Goal: Task Accomplishment & Management: Manage account settings

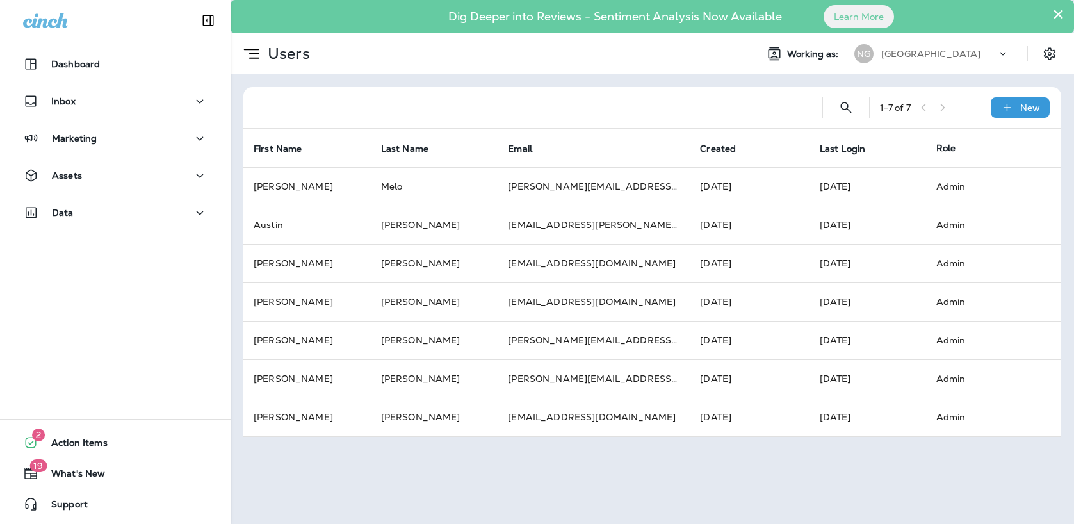
click at [1058, 15] on button "×" at bounding box center [1058, 14] width 12 height 20
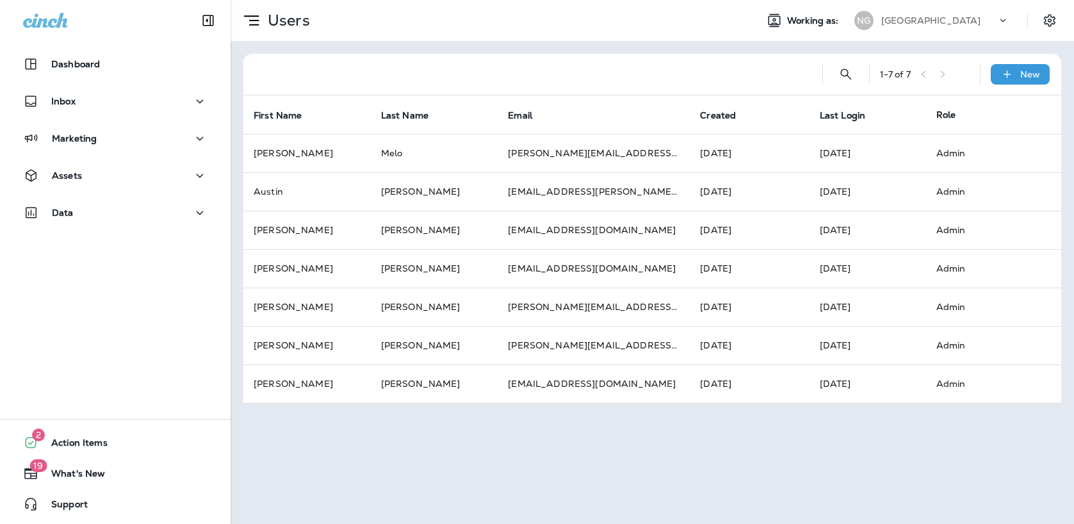
click at [1001, 17] on icon at bounding box center [1003, 20] width 13 height 13
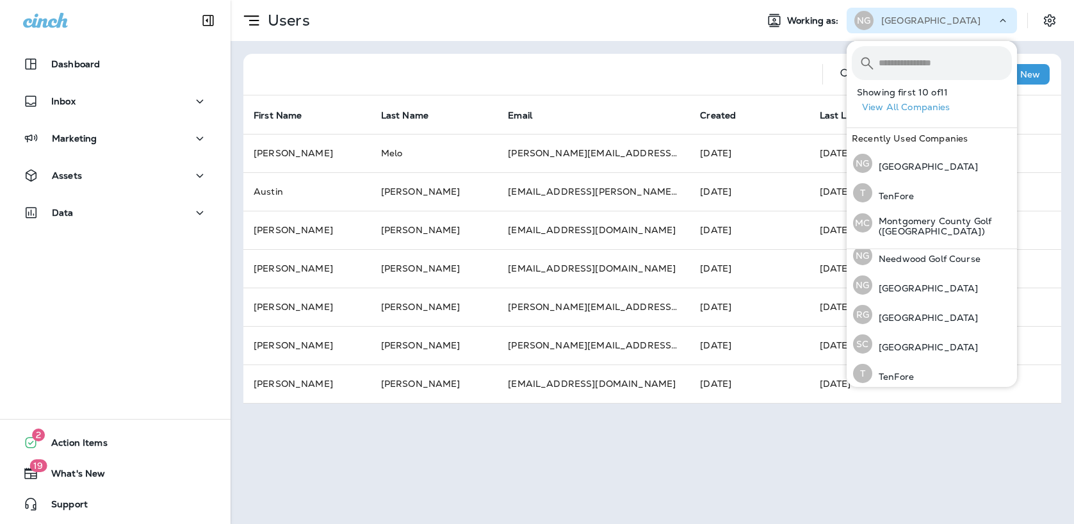
scroll to position [194, 0]
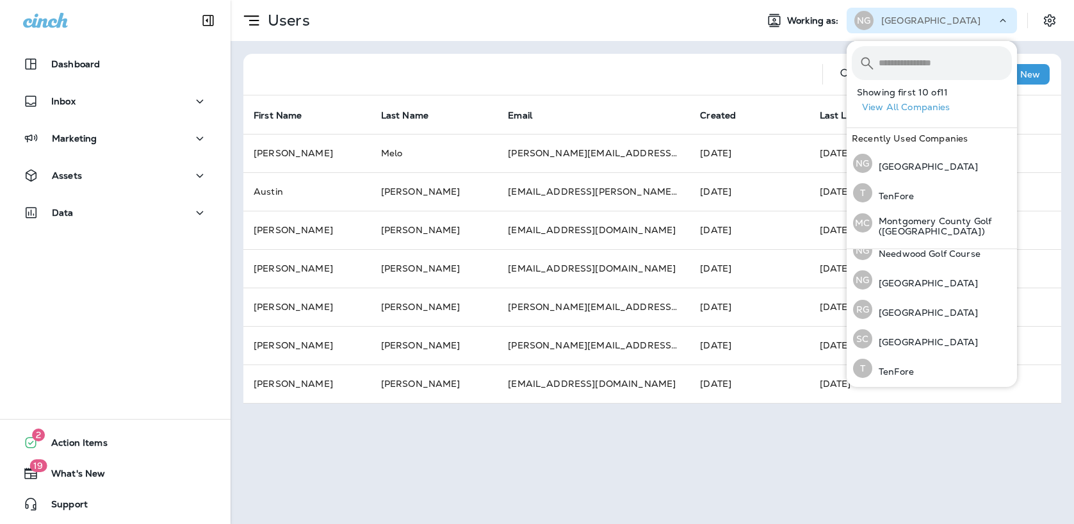
click at [880, 422] on div "Users Working as: NG Northwest Golf Course 1 - 7 of 7 New First Name Last Name …" at bounding box center [653, 262] width 844 height 524
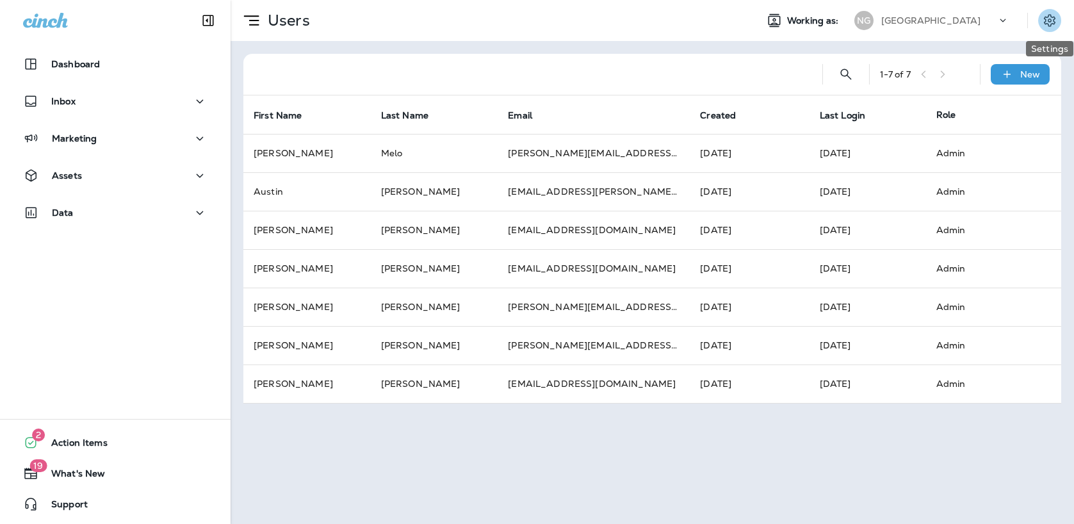
click at [1046, 15] on icon "Settings" at bounding box center [1049, 20] width 15 height 15
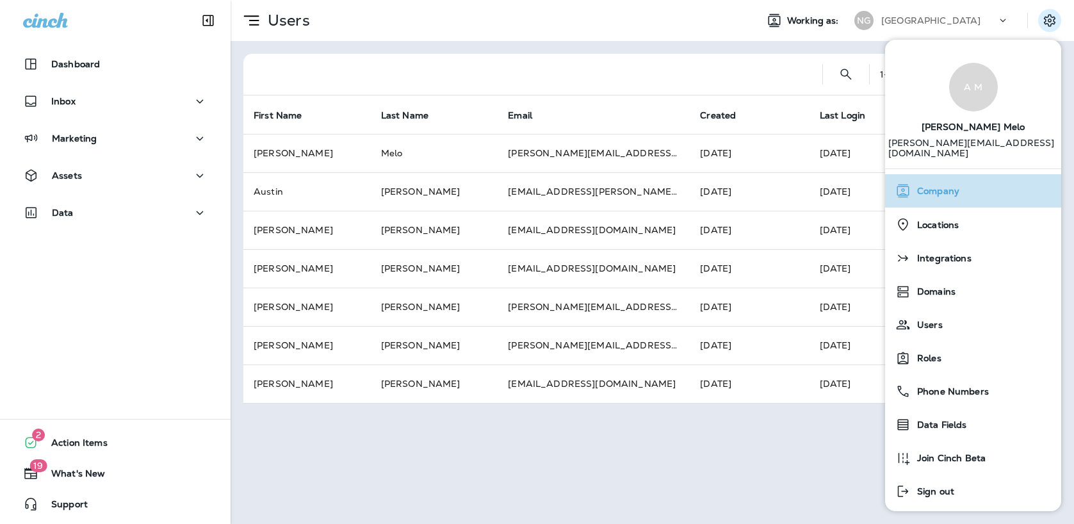
click at [942, 186] on span "Company" at bounding box center [935, 191] width 49 height 11
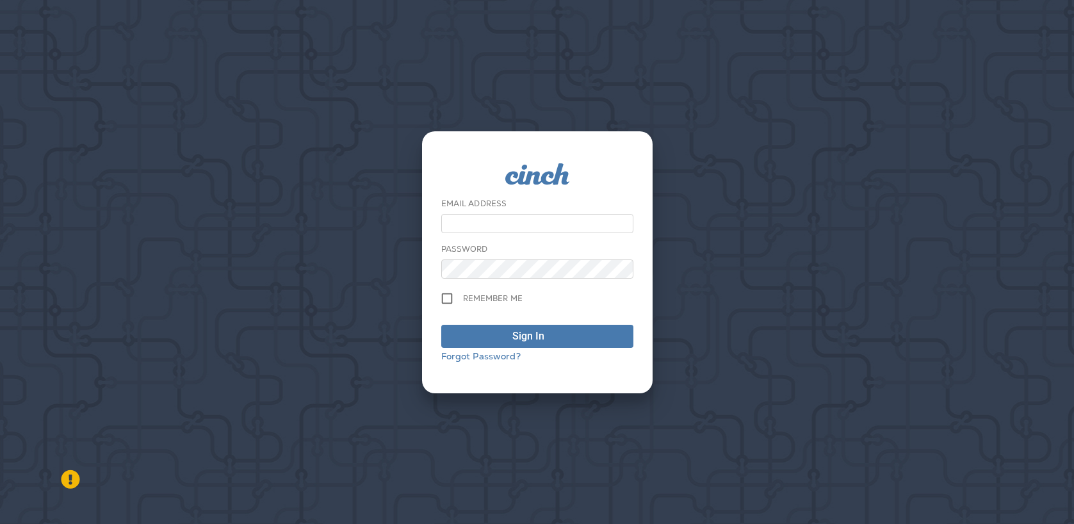
type input "**********"
click at [620, 325] on button "Sign In" at bounding box center [537, 336] width 192 height 23
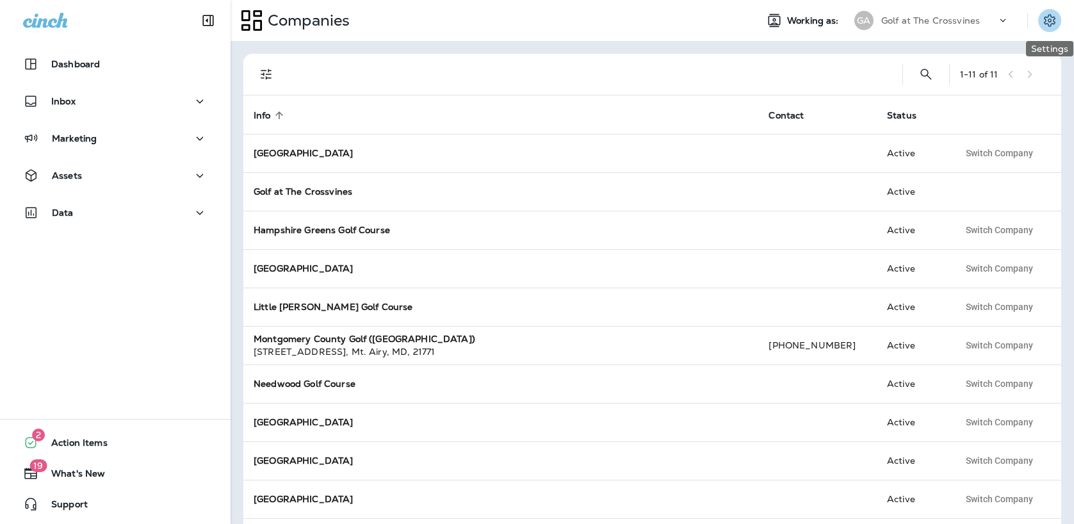
click at [1047, 25] on icon "Settings" at bounding box center [1049, 20] width 15 height 15
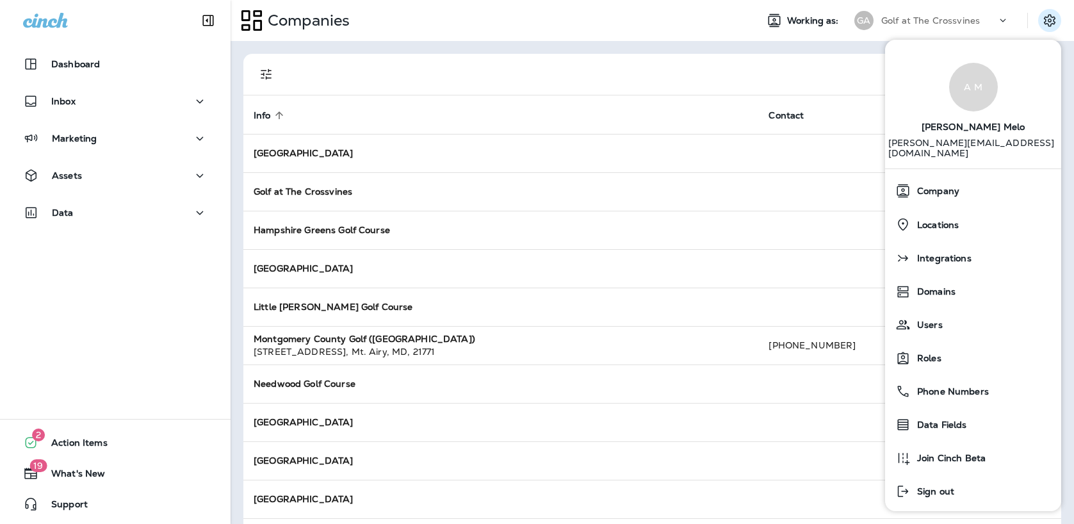
click at [858, 60] on div at bounding box center [591, 74] width 603 height 41
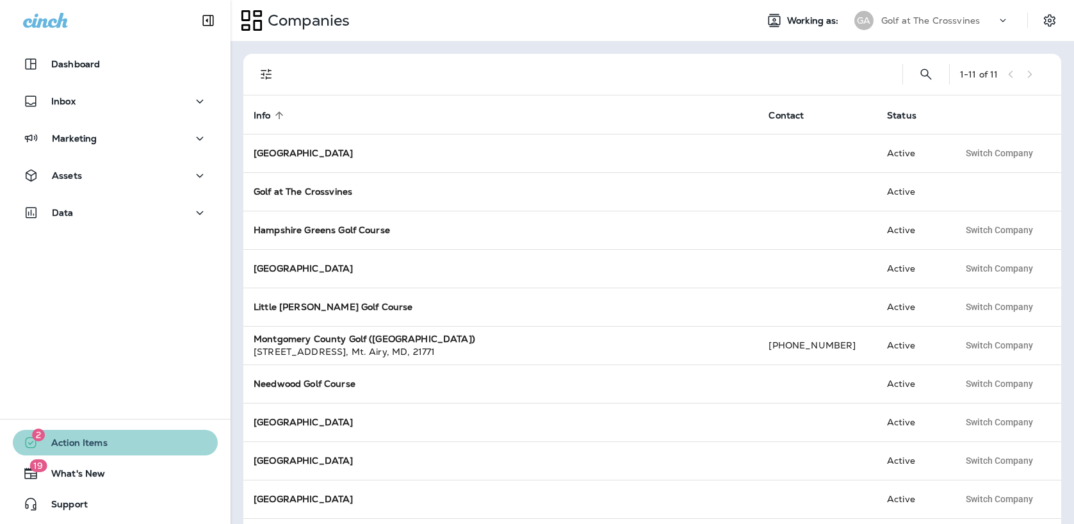
click at [94, 447] on span "Action Items" at bounding box center [72, 445] width 69 height 15
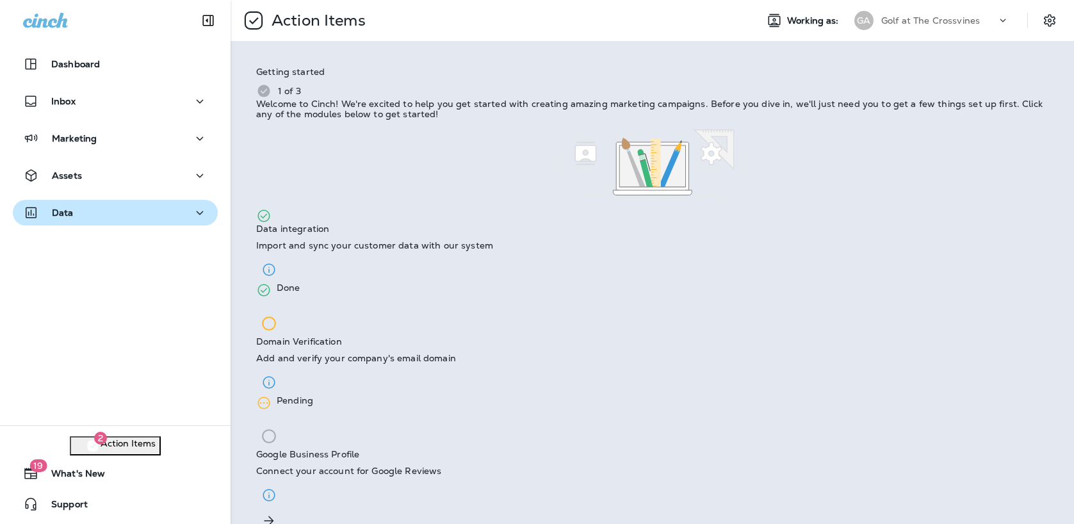
click at [91, 211] on div "Data" at bounding box center [115, 213] width 184 height 16
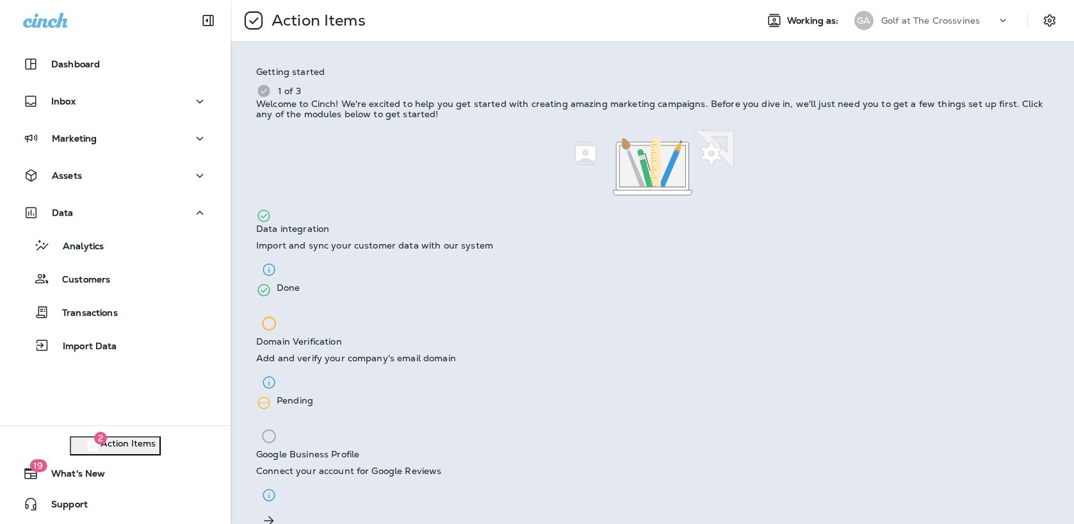
click at [91, 190] on div "Assets" at bounding box center [115, 179] width 231 height 32
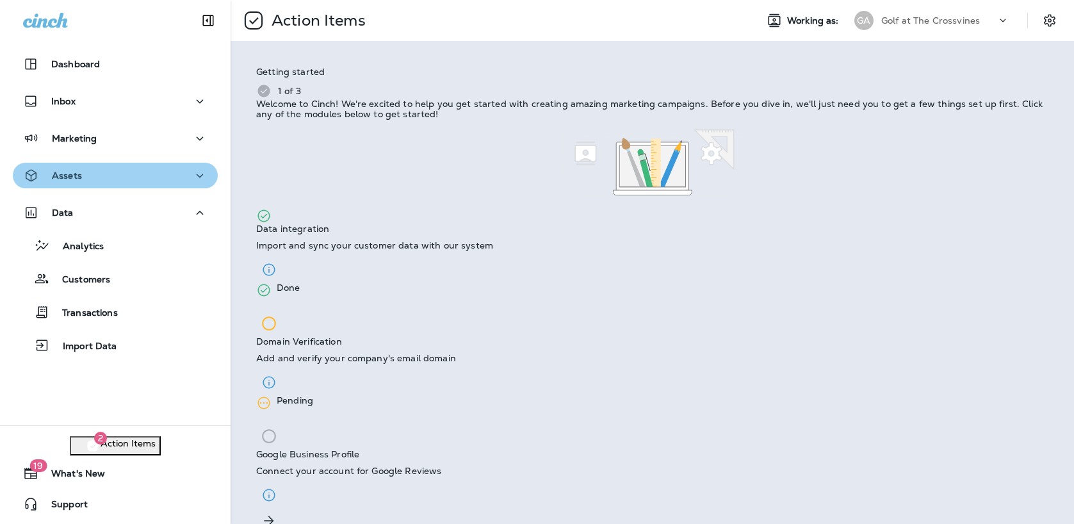
click at [91, 182] on div "Assets" at bounding box center [115, 176] width 184 height 16
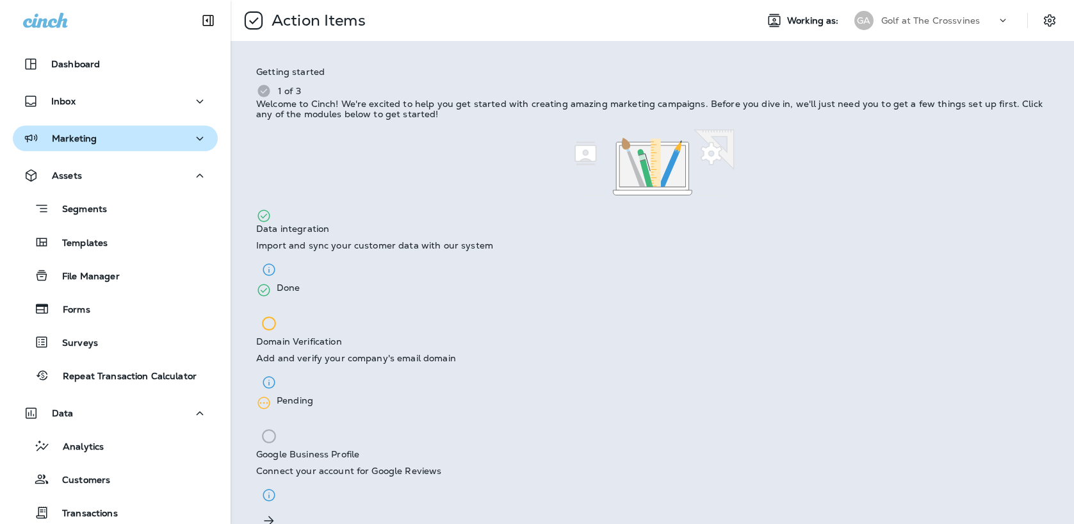
click at [94, 145] on div "Marketing" at bounding box center [60, 139] width 74 height 16
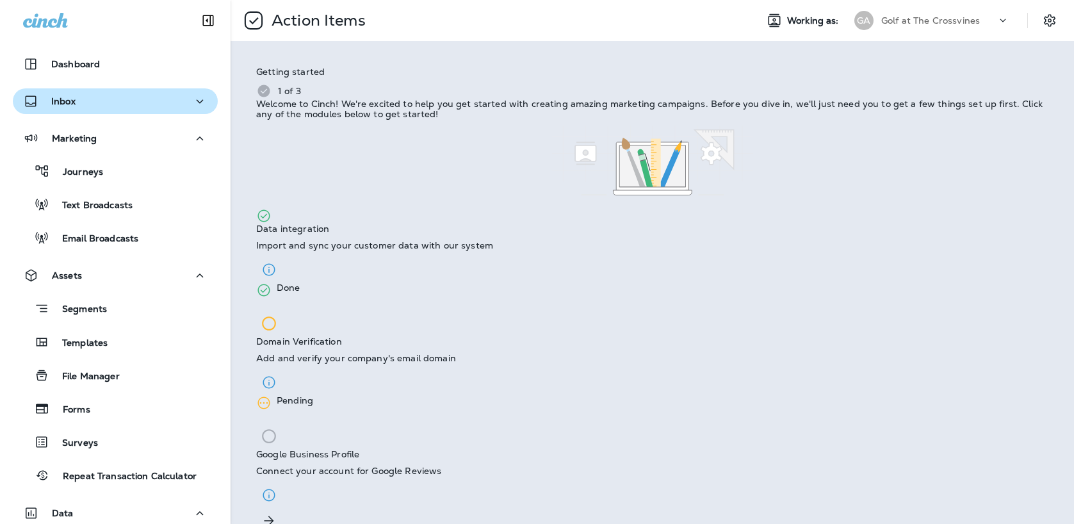
click at [105, 100] on div "Inbox" at bounding box center [115, 102] width 184 height 16
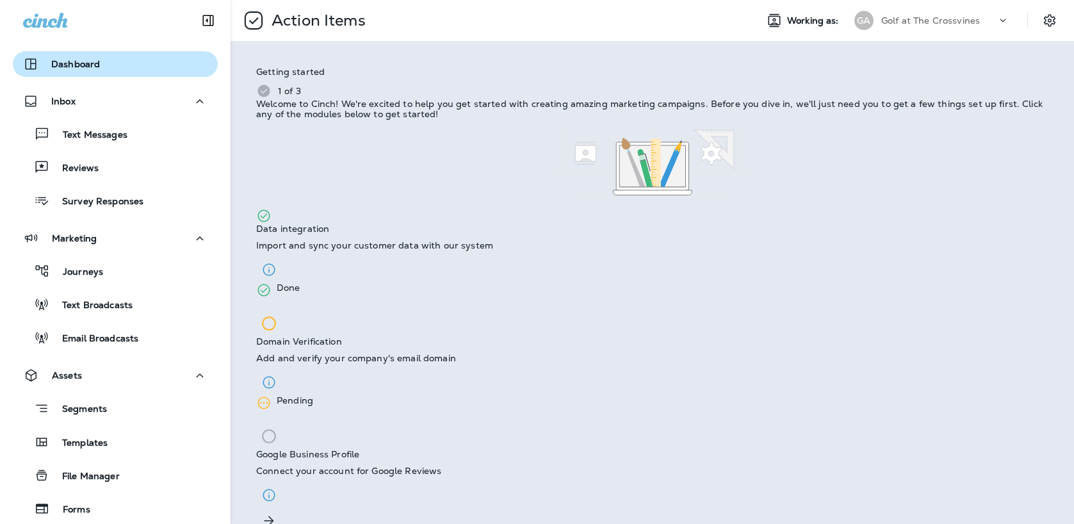
click at [114, 73] on button "Dashboard" at bounding box center [115, 64] width 205 height 26
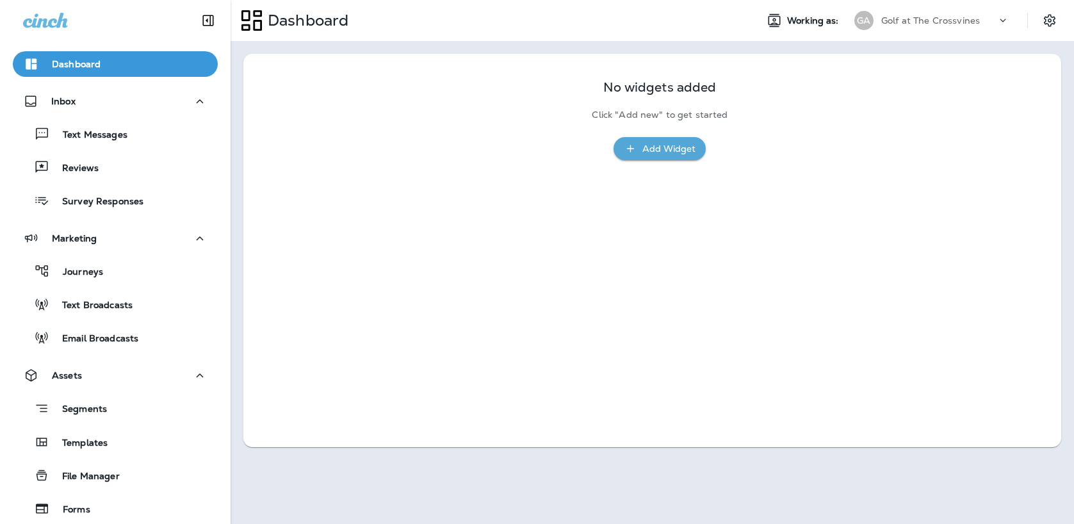
click at [942, 22] on p "Golf at The Crossvines" at bounding box center [930, 20] width 99 height 10
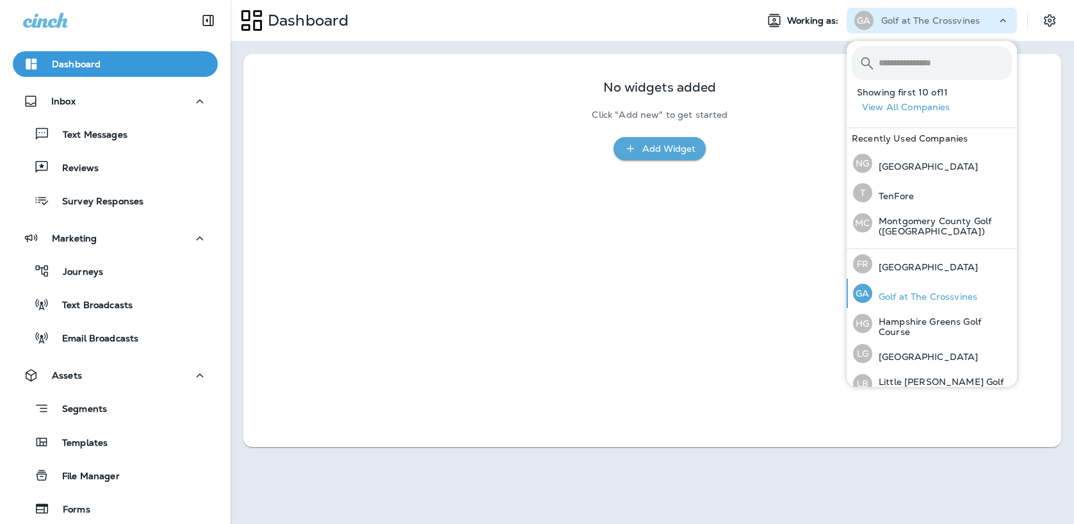
scroll to position [194, 0]
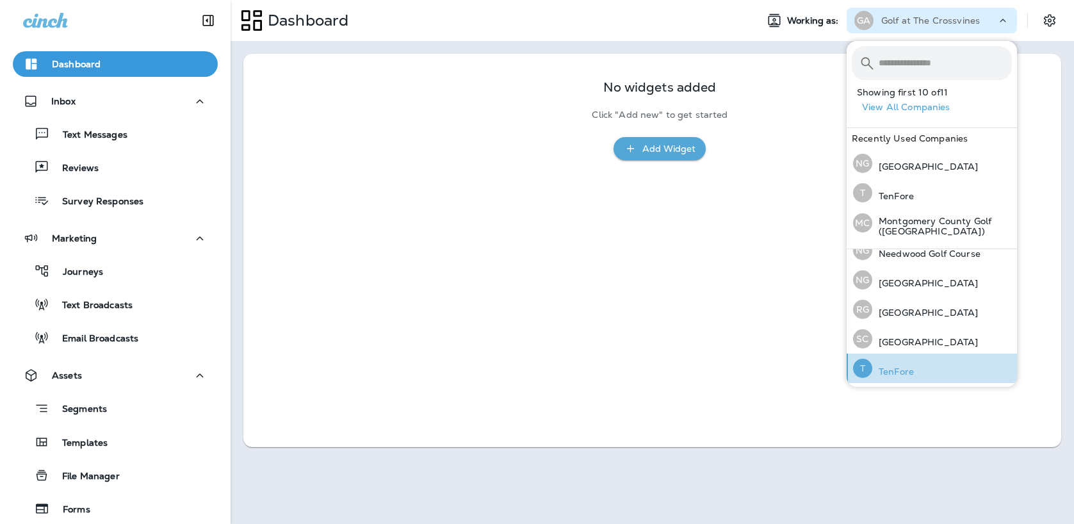
click at [925, 363] on button "T TenFore" at bounding box center [932, 368] width 170 height 29
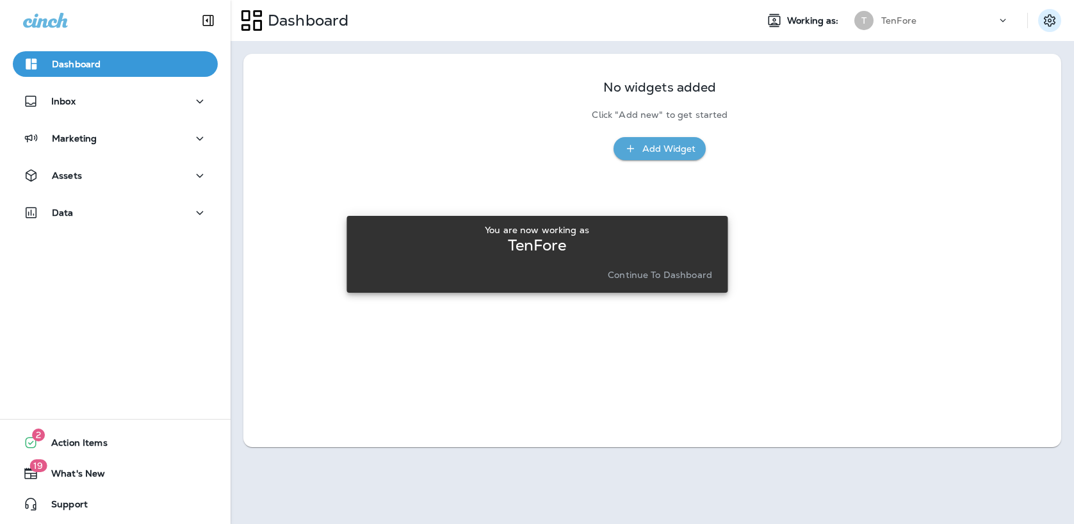
click at [1043, 26] on icon "Settings" at bounding box center [1049, 20] width 15 height 15
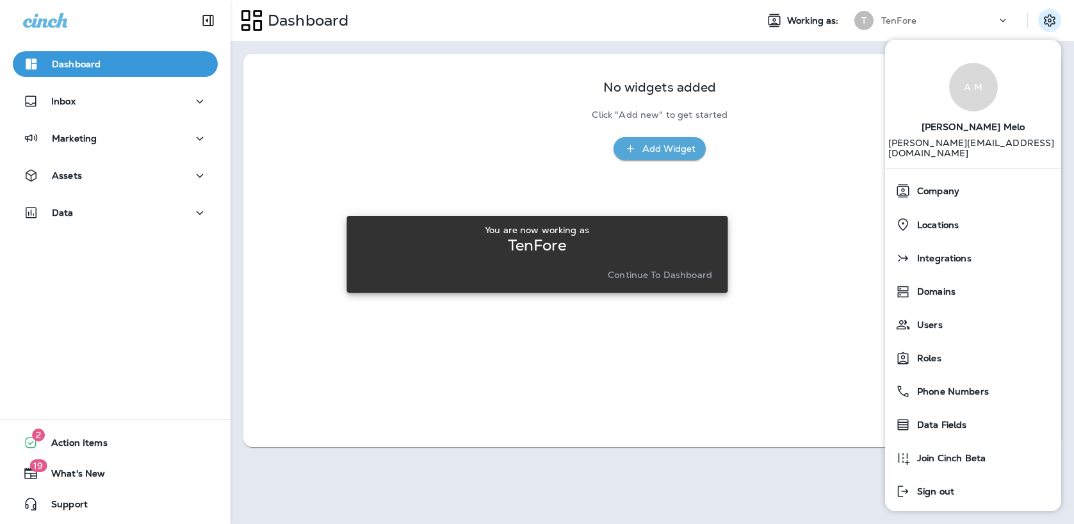
click at [858, 464] on div "Dashboard Working as: T TenFore No widgets added Click "Add new" to get started…" at bounding box center [653, 262] width 844 height 524
